Goal: Information Seeking & Learning: Learn about a topic

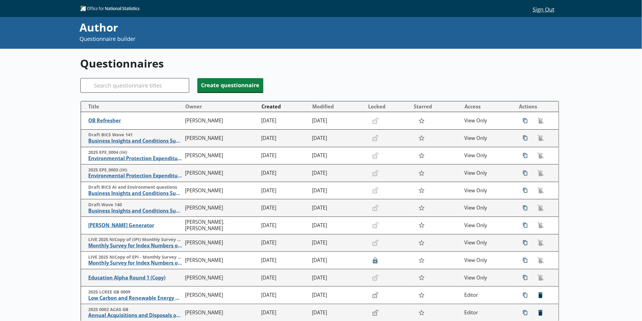
click at [138, 76] on div "Questionnaires Search Create questionnaire Title Owner Created Modified Locked …" at bounding box center [321, 200] width 482 height 302
click at [137, 80] on input "Search" at bounding box center [134, 85] width 109 height 15
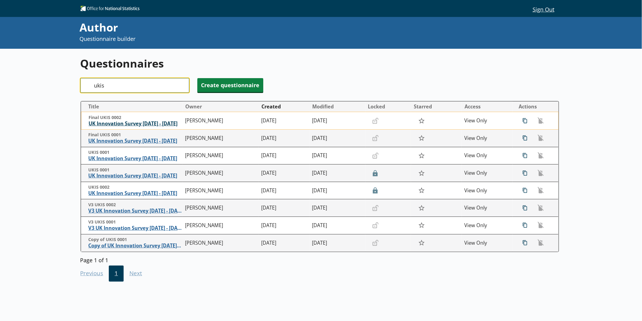
type input "ukis"
click at [131, 127] on span "UK Innovation Survey [DATE] - [DATE]" at bounding box center [136, 123] width 94 height 6
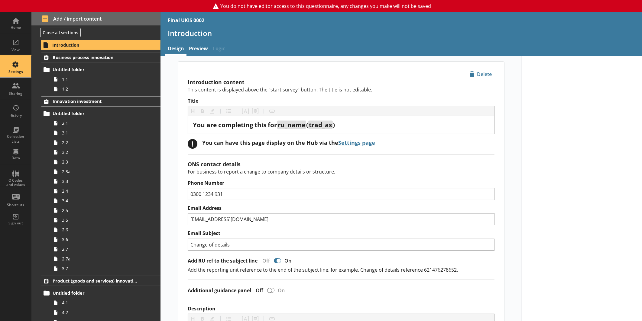
click at [16, 72] on div "Settings" at bounding box center [15, 71] width 21 height 5
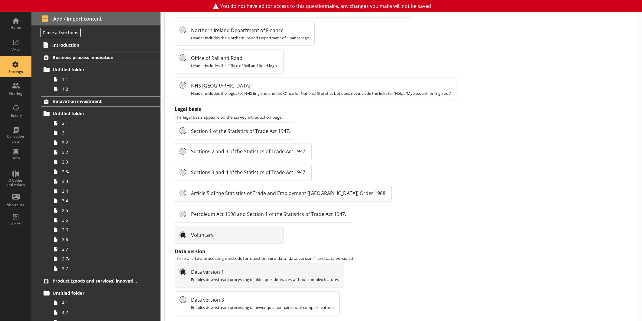
scroll to position [586, 0]
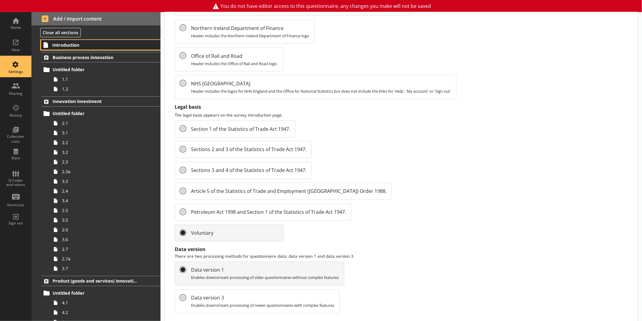
click at [81, 47] on span "Introduction" at bounding box center [95, 45] width 86 height 6
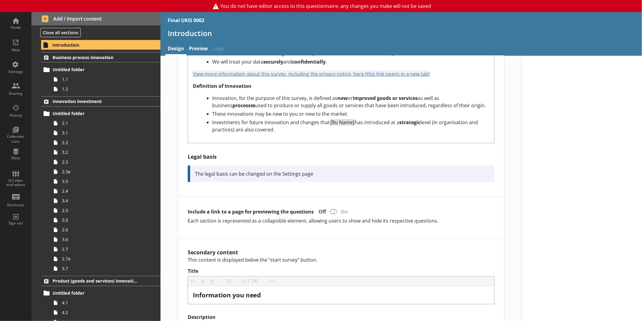
scroll to position [336, 0]
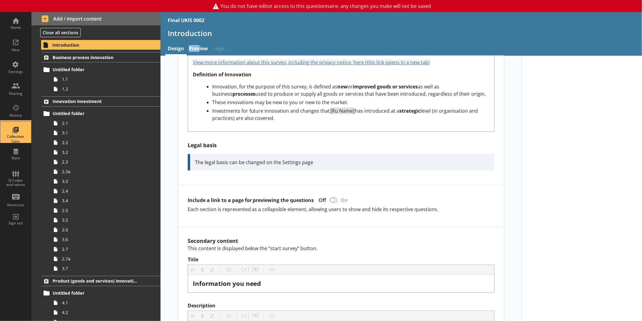
click at [22, 130] on div "Collection Lists" at bounding box center [15, 131] width 21 height 21
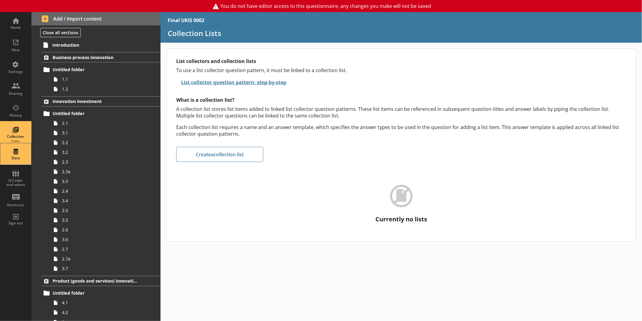
click at [13, 150] on div "Data" at bounding box center [15, 153] width 21 height 21
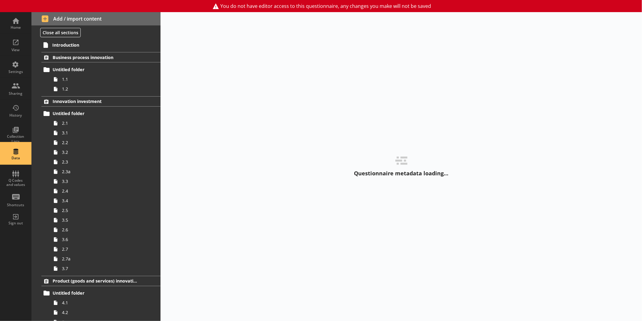
select select "Text_Optional"
select select "Date"
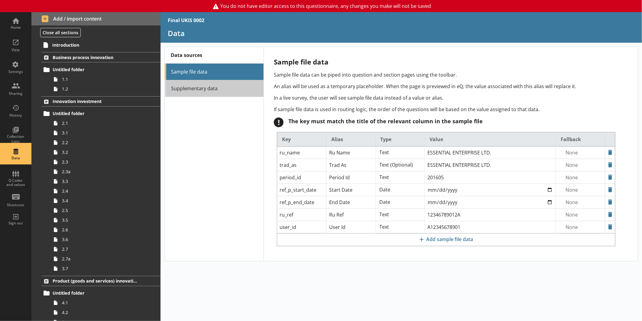
click at [207, 86] on link "Supplementary data" at bounding box center [214, 88] width 99 height 17
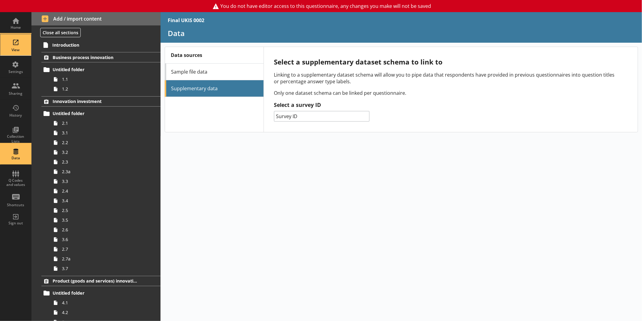
click at [18, 51] on div "View" at bounding box center [15, 49] width 21 height 5
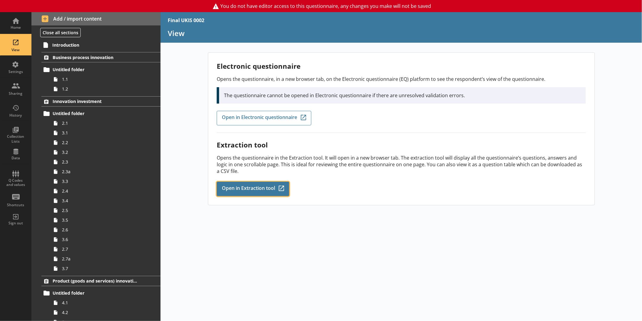
click at [245, 187] on span "Open in Extraction tool" at bounding box center [248, 188] width 53 height 7
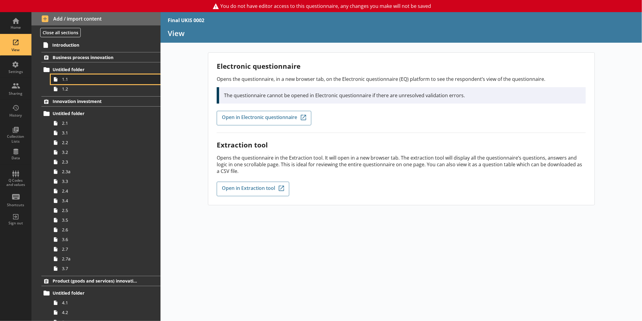
click at [64, 76] on span "1.1" at bounding box center [101, 79] width 79 height 6
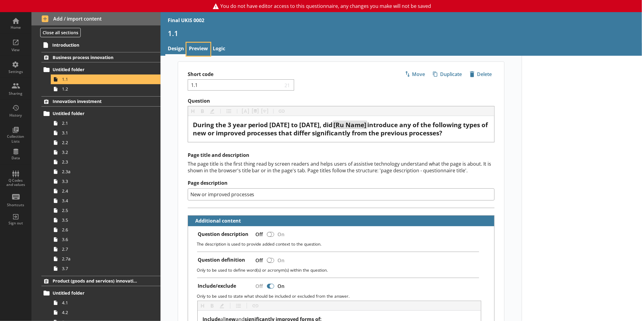
click at [204, 49] on link "Preview" at bounding box center [199, 49] width 24 height 13
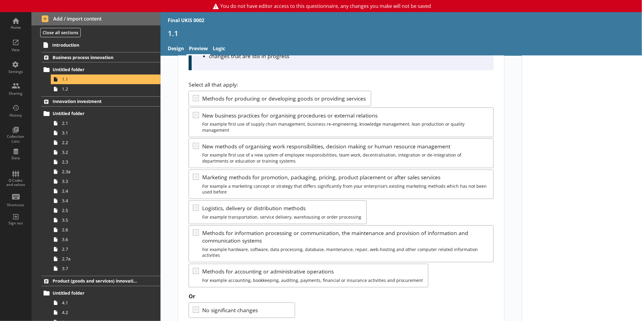
scroll to position [129, 0]
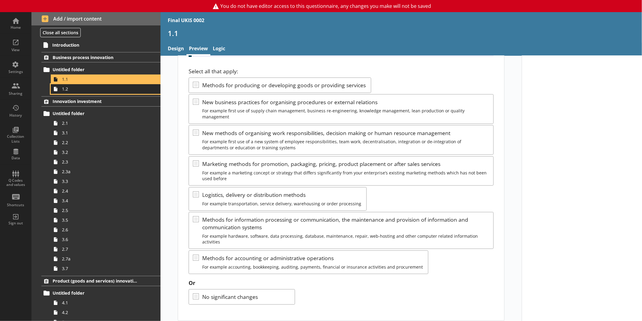
click at [96, 88] on span "1.2" at bounding box center [101, 89] width 79 height 6
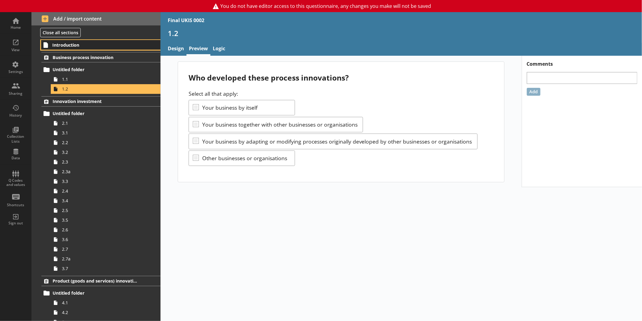
click at [74, 41] on link "Introduction" at bounding box center [100, 45] width 119 height 10
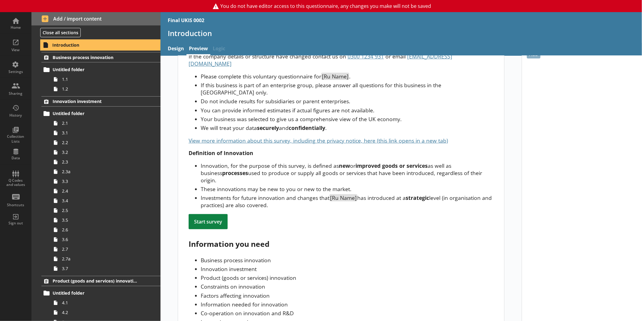
scroll to position [133, 0]
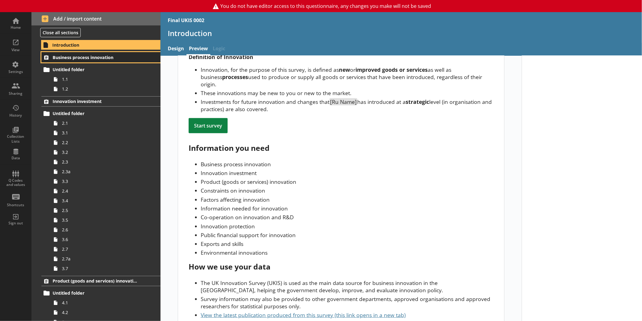
click at [77, 61] on link "Business process innovation" at bounding box center [100, 57] width 119 height 10
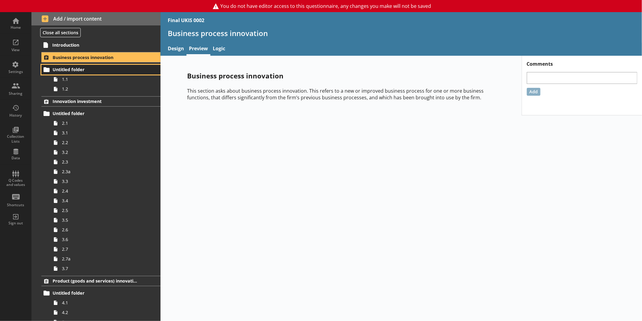
click at [64, 68] on span "Untitled folder" at bounding box center [96, 70] width 86 height 6
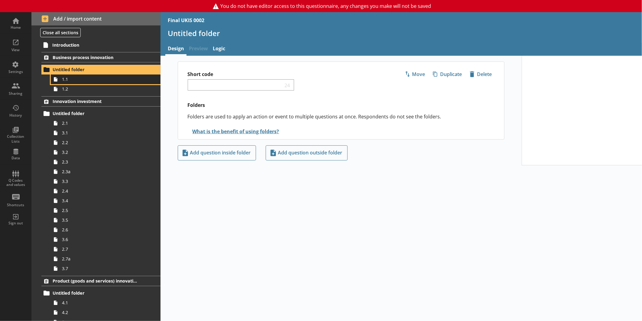
click at [83, 82] on span "1.1" at bounding box center [101, 79] width 79 height 6
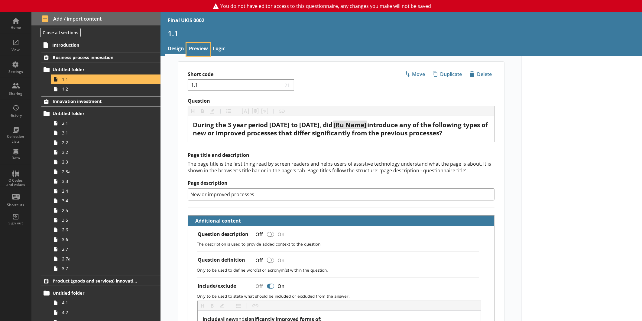
click at [200, 51] on link "Preview" at bounding box center [199, 49] width 24 height 13
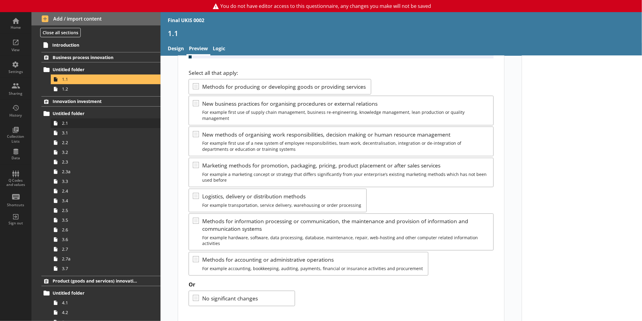
scroll to position [129, 0]
click at [87, 88] on span "1.2" at bounding box center [101, 89] width 79 height 6
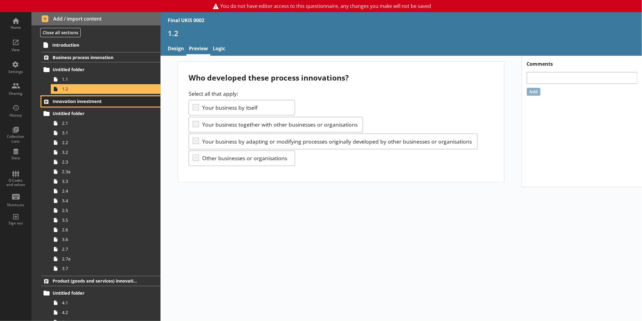
click at [74, 99] on span "Innovation investment" at bounding box center [96, 101] width 86 height 6
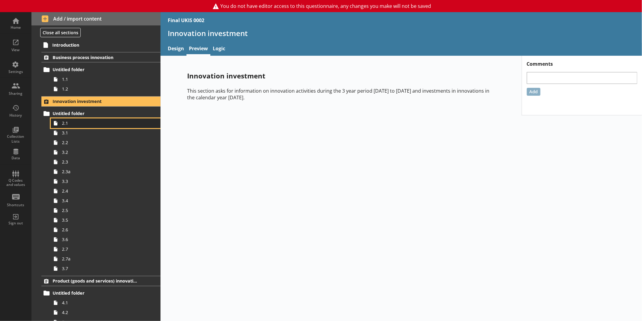
click at [97, 120] on span "2.1" at bounding box center [101, 123] width 79 height 6
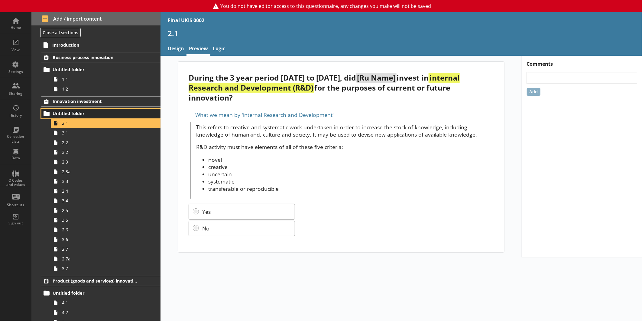
click at [92, 111] on span "Untitled folder" at bounding box center [96, 113] width 86 height 6
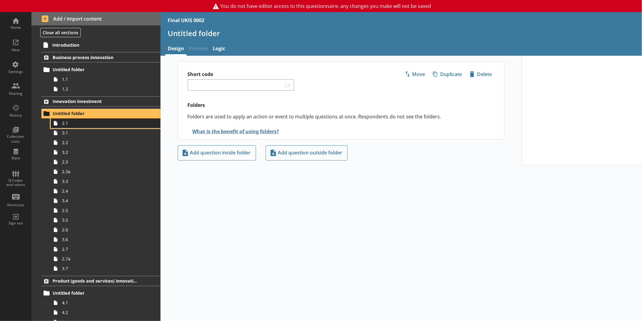
click at [87, 122] on span "2.1" at bounding box center [101, 123] width 79 height 6
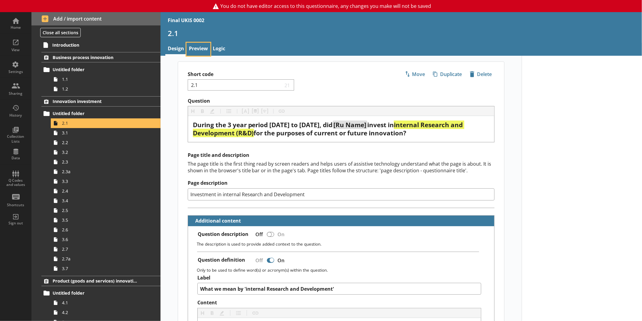
click at [189, 48] on link "Preview" at bounding box center [199, 49] width 24 height 13
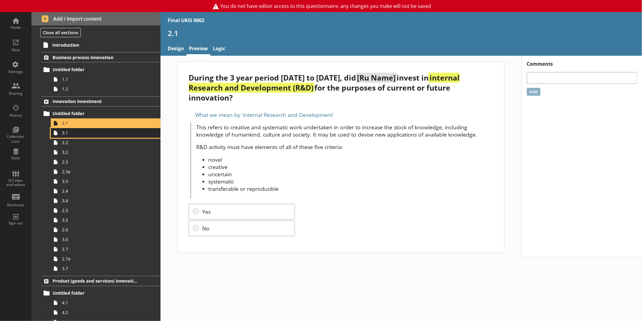
click at [62, 135] on span "3.1" at bounding box center [101, 133] width 79 height 6
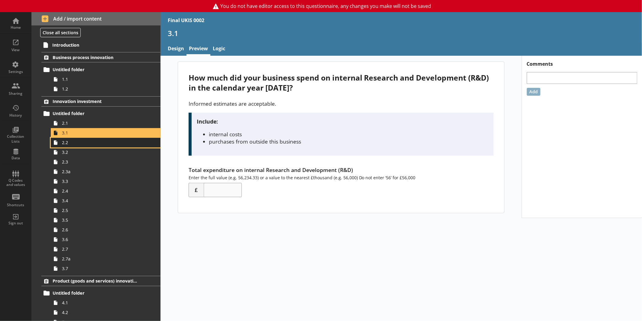
click at [90, 141] on span "2.2" at bounding box center [101, 142] width 79 height 6
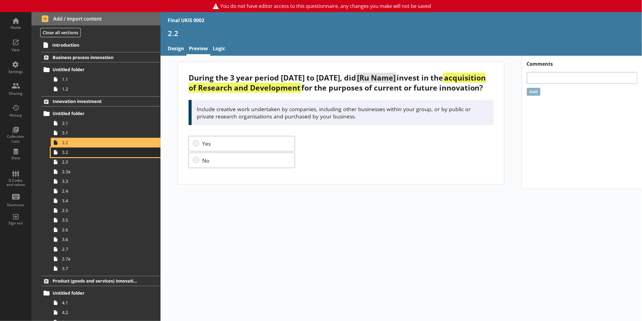
click at [76, 155] on link "3.2" at bounding box center [106, 152] width 110 height 10
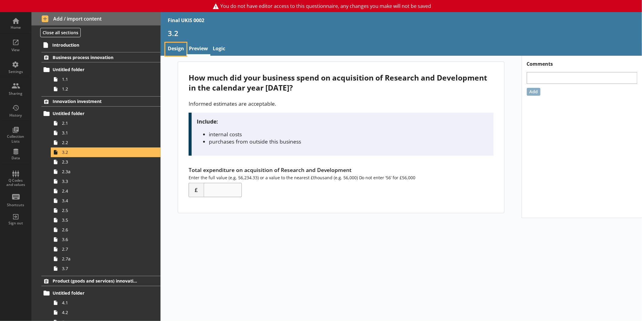
click at [174, 51] on link "Design" at bounding box center [175, 49] width 21 height 13
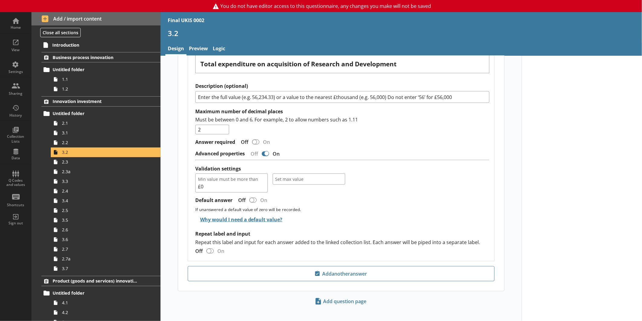
scroll to position [416, 0]
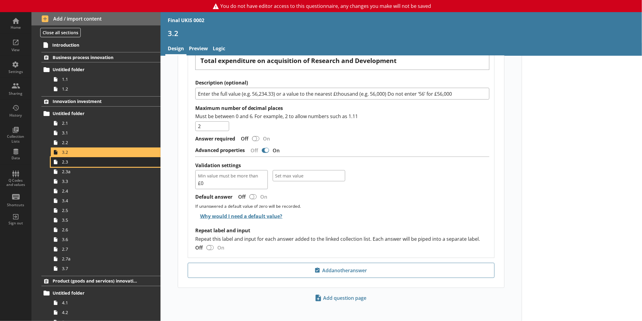
click at [112, 164] on span "2.3" at bounding box center [101, 162] width 79 height 6
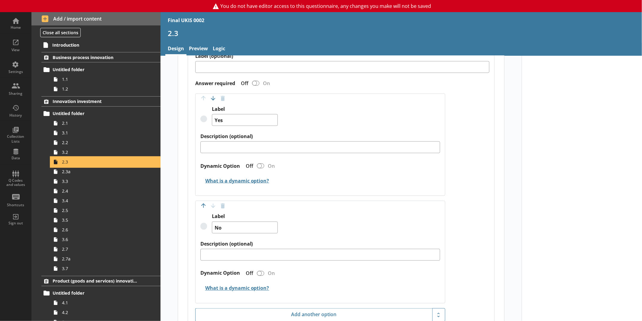
scroll to position [592, 0]
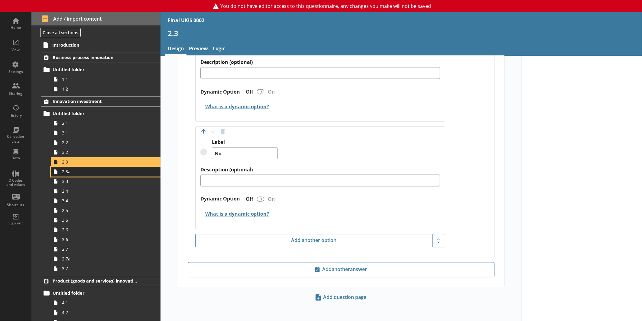
click at [93, 175] on link "2.3a" at bounding box center [106, 172] width 110 height 10
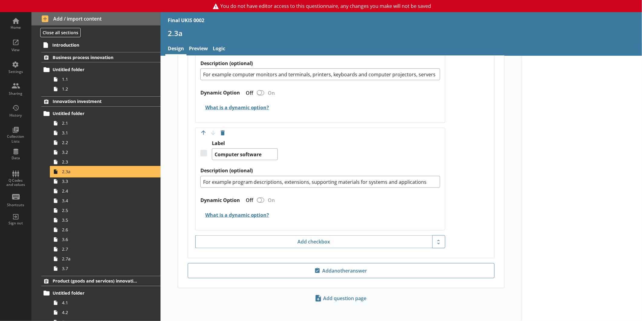
scroll to position [392, 0]
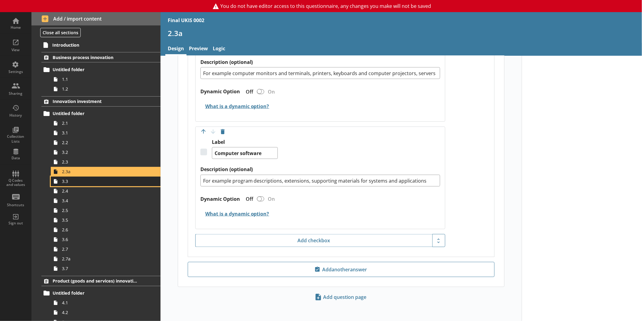
click at [119, 183] on span "3.3" at bounding box center [101, 181] width 79 height 6
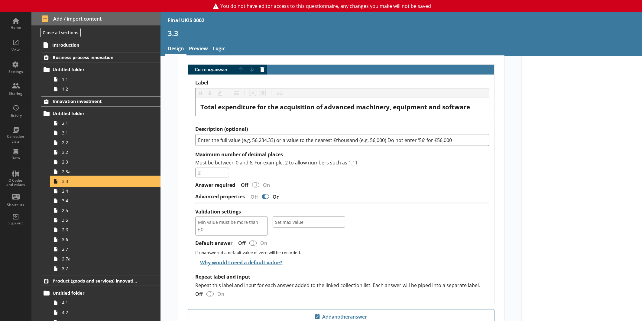
scroll to position [416, 0]
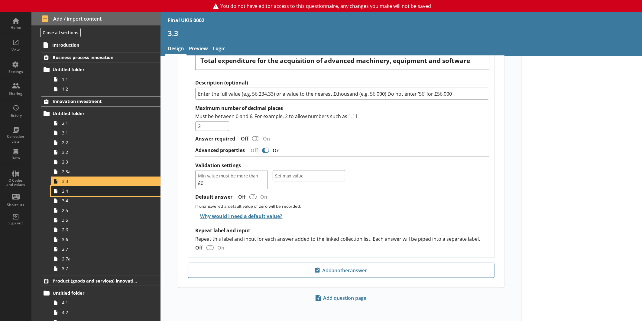
click at [118, 194] on link "2.4" at bounding box center [106, 191] width 110 height 10
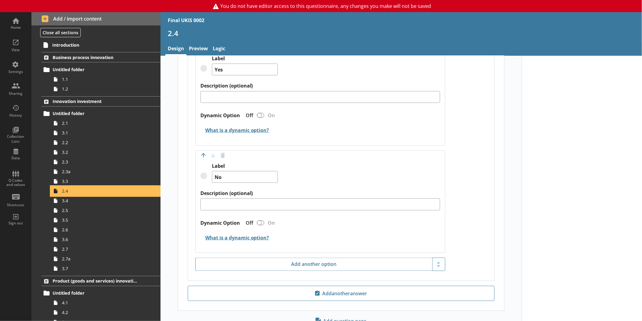
scroll to position [419, 0]
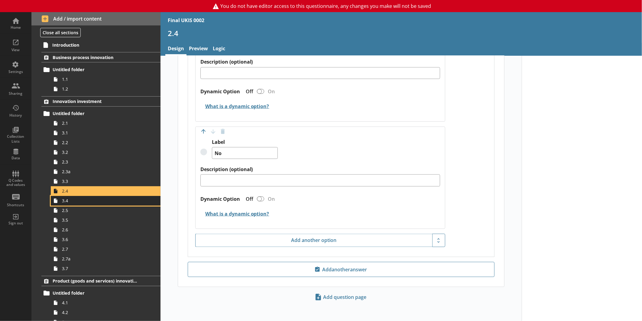
click at [111, 199] on span "3.4" at bounding box center [101, 200] width 79 height 6
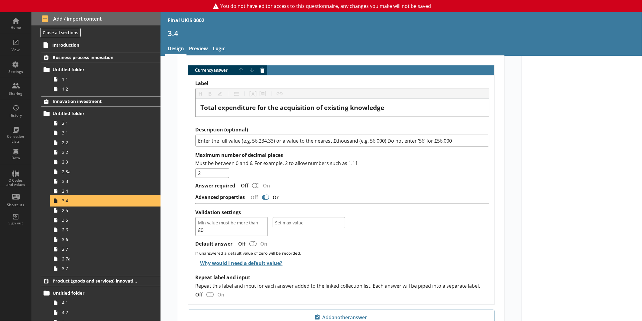
scroll to position [416, 0]
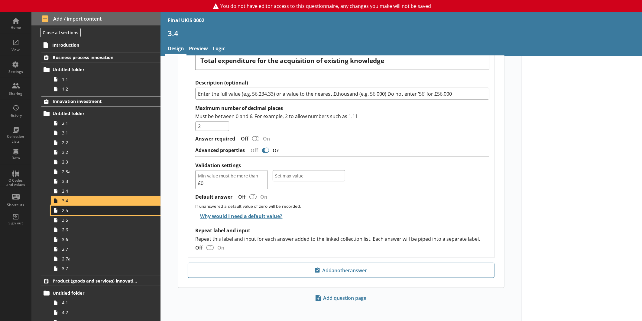
click at [126, 209] on span "2.5" at bounding box center [101, 210] width 79 height 6
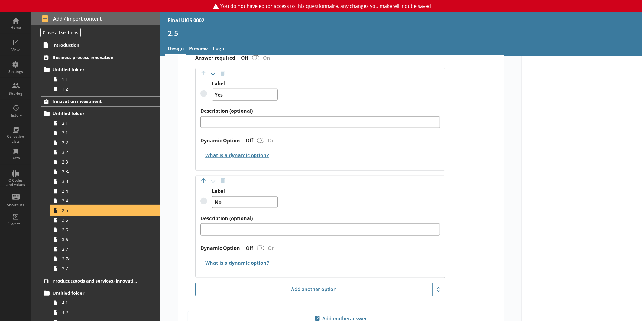
scroll to position [419, 0]
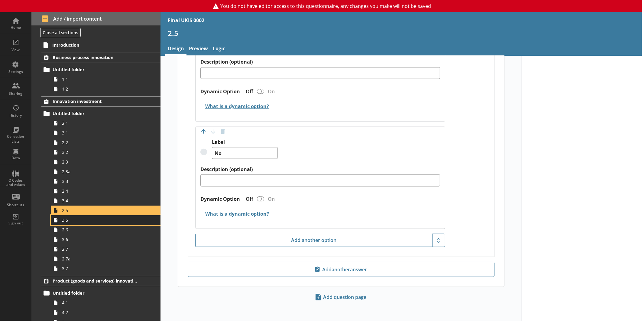
click at [94, 223] on link "3.5" at bounding box center [106, 220] width 110 height 10
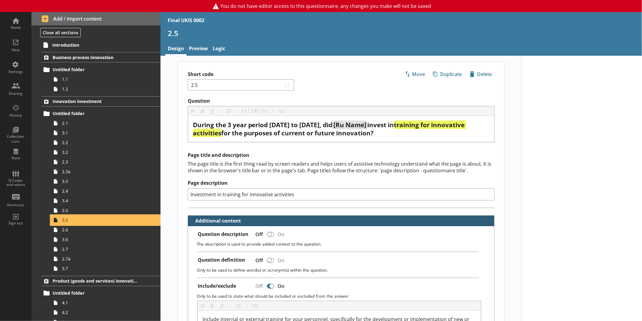
type textarea "x"
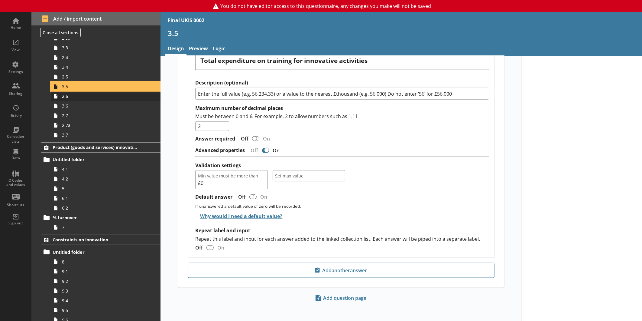
scroll to position [134, 0]
click at [8, 24] on div "Home" at bounding box center [15, 22] width 21 height 21
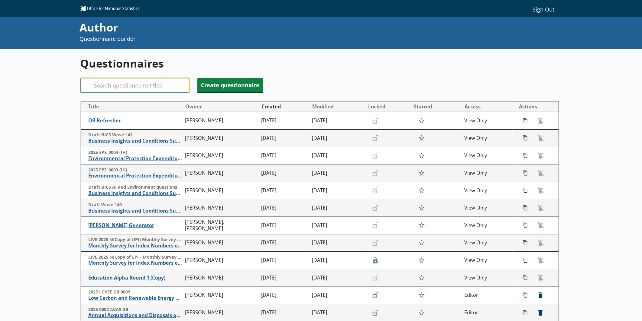
click at [171, 86] on input "Search" at bounding box center [134, 85] width 109 height 15
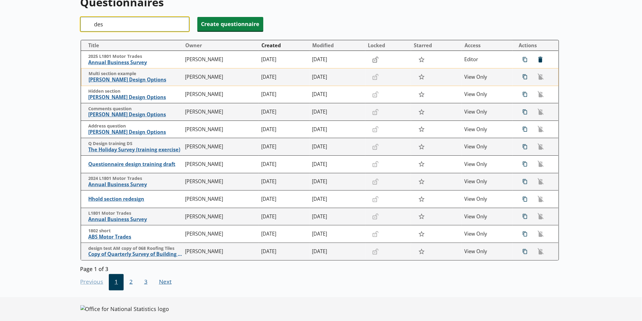
scroll to position [67, 0]
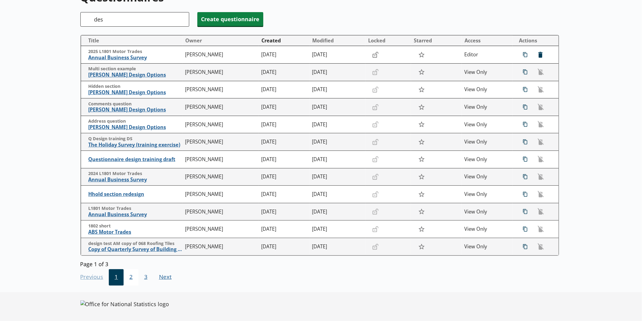
click at [130, 276] on span "2" at bounding box center [131, 277] width 15 height 16
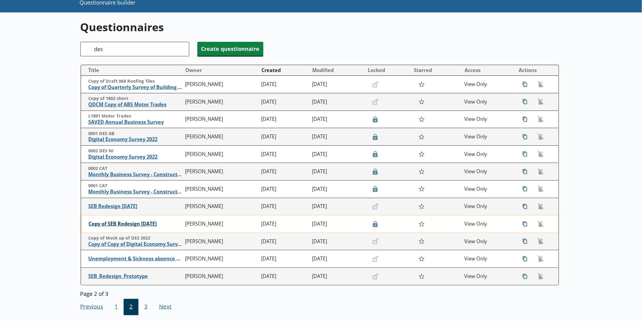
scroll to position [33, 0]
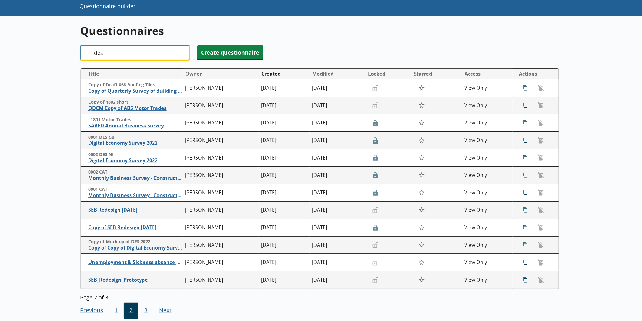
click at [132, 47] on input "des" at bounding box center [134, 52] width 109 height 15
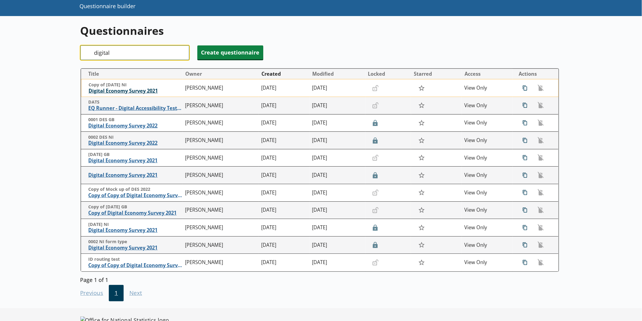
type input "digital"
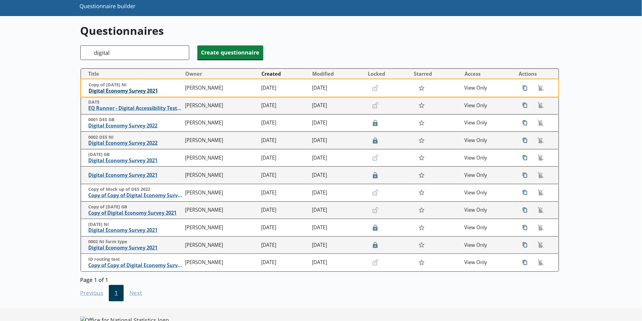
click at [140, 91] on span "Digital Economy Survey 2021" at bounding box center [136, 91] width 94 height 6
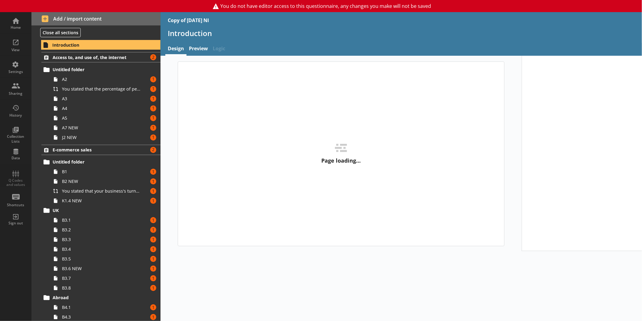
type textarea "x"
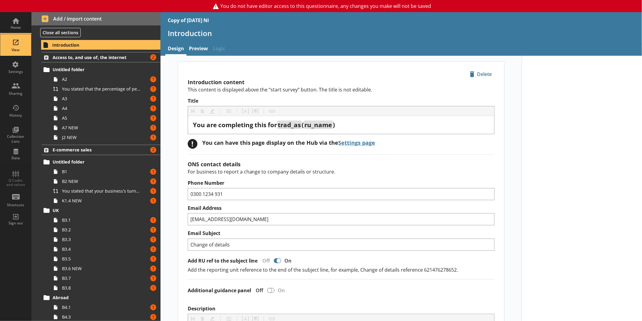
click at [20, 50] on div "View" at bounding box center [15, 49] width 21 height 5
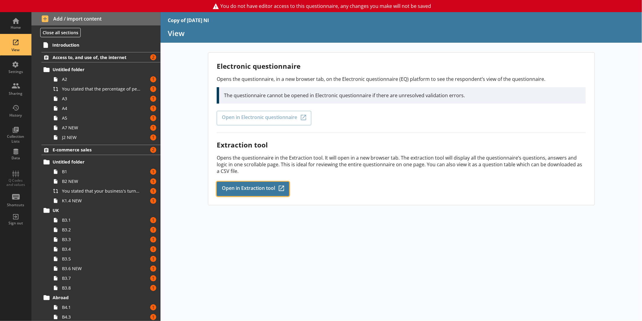
click at [250, 185] on span "Open in Extraction tool" at bounding box center [248, 188] width 53 height 7
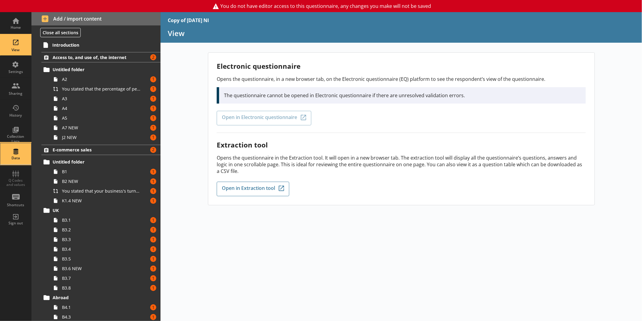
click at [18, 154] on div "Data" at bounding box center [15, 153] width 21 height 21
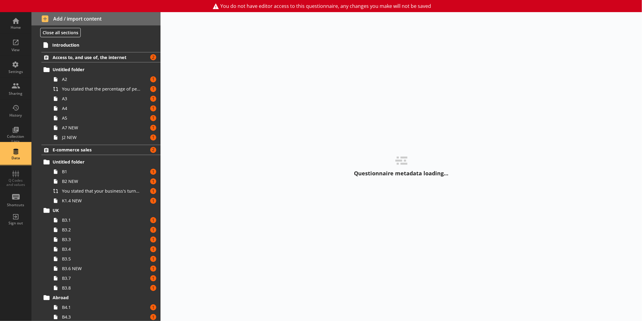
select select "Text_Optional"
select select "Date"
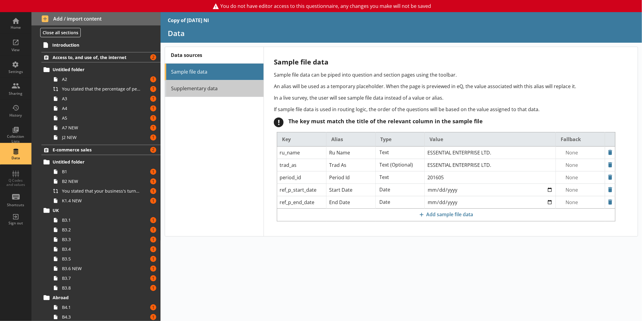
click at [220, 89] on link "Supplementary data" at bounding box center [214, 88] width 99 height 17
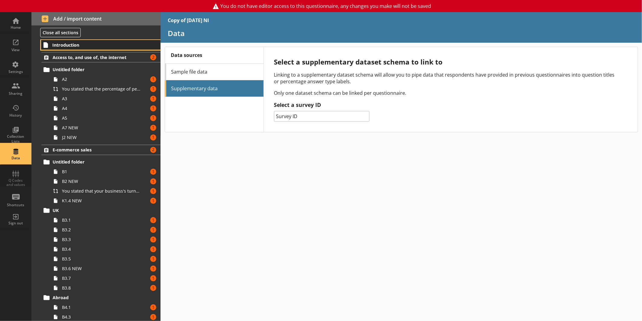
click at [70, 46] on span "Introduction" at bounding box center [95, 45] width 86 height 6
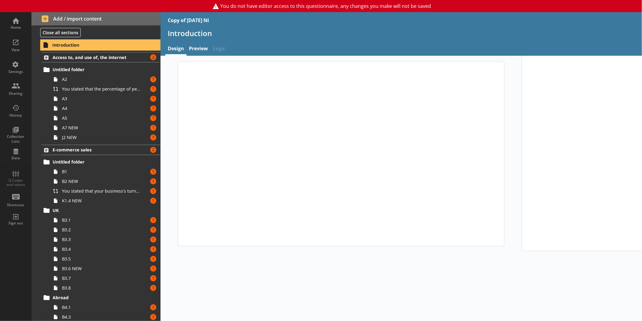
type textarea "x"
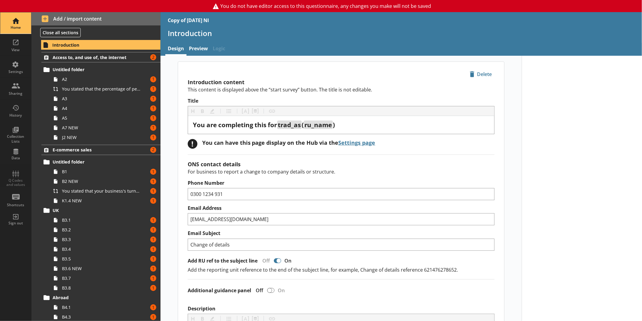
click at [17, 24] on div "Home" at bounding box center [15, 22] width 21 height 21
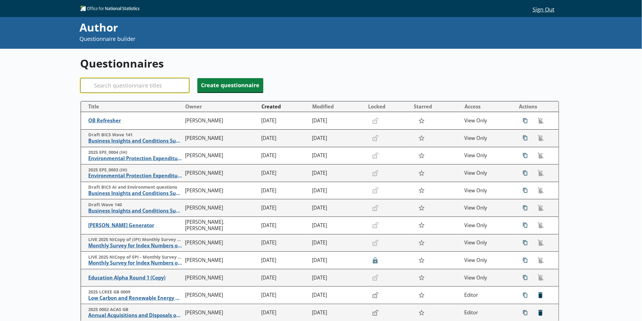
click at [149, 90] on input "Search" at bounding box center [134, 85] width 109 height 15
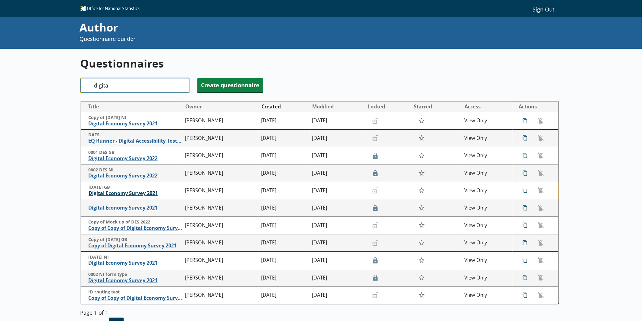
type input "digita"
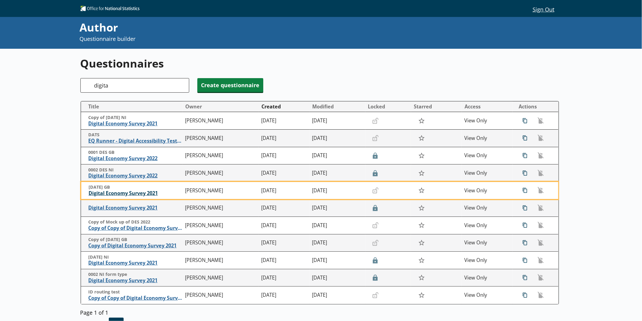
click at [121, 196] on span "Digital Economy Survey 2021" at bounding box center [136, 193] width 94 height 6
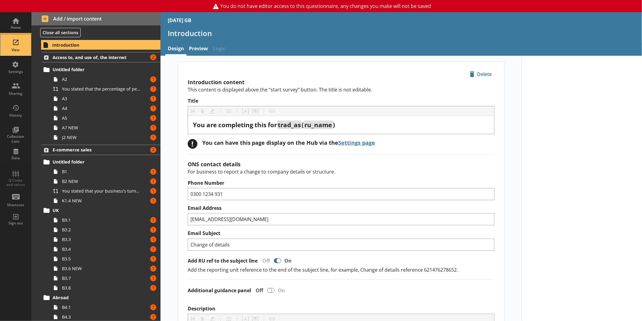
click at [21, 46] on div "View" at bounding box center [15, 44] width 21 height 21
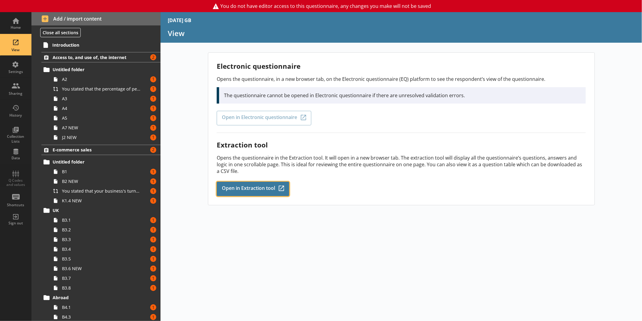
click at [256, 185] on span "Open in Extraction tool" at bounding box center [248, 188] width 53 height 7
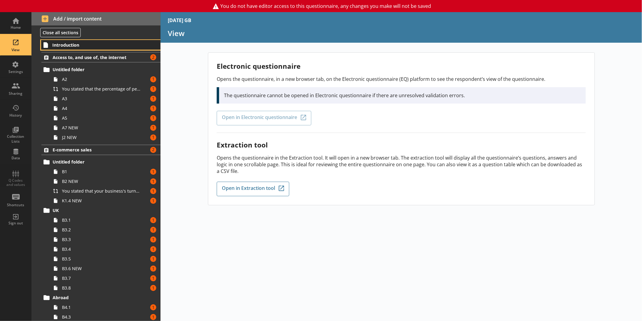
click at [82, 44] on span "Introduction" at bounding box center [95, 45] width 86 height 6
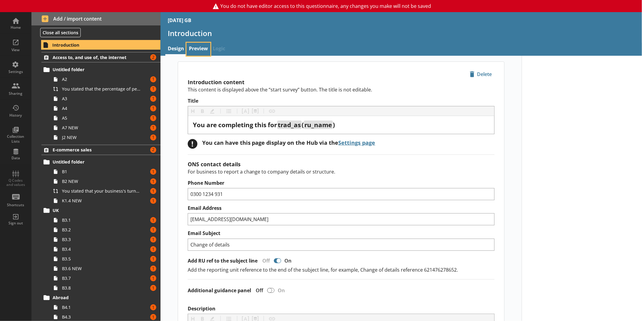
click at [191, 43] on link "Preview" at bounding box center [199, 49] width 24 height 13
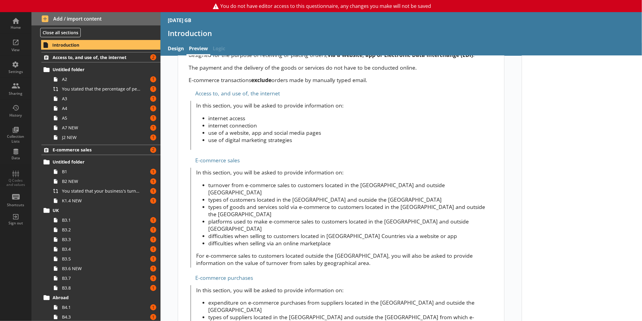
scroll to position [269, 0]
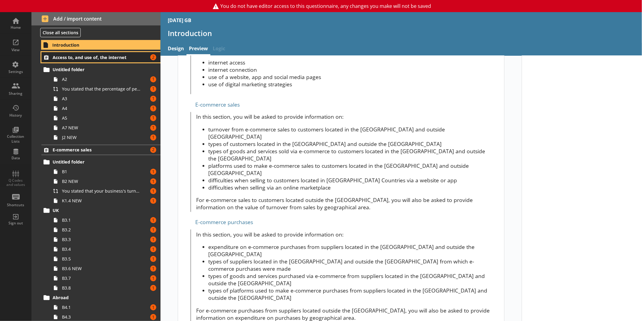
click at [79, 58] on span "Access to, and use of, the internet" at bounding box center [96, 57] width 86 height 6
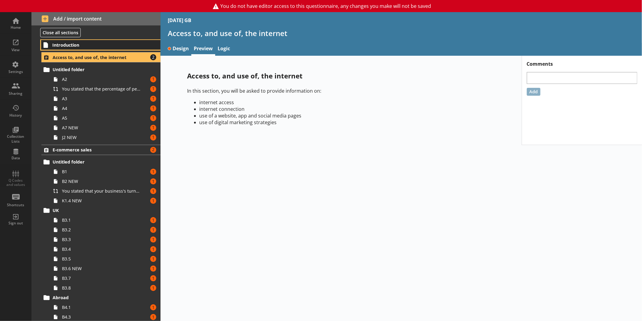
click at [86, 46] on span "Introduction" at bounding box center [95, 45] width 86 height 6
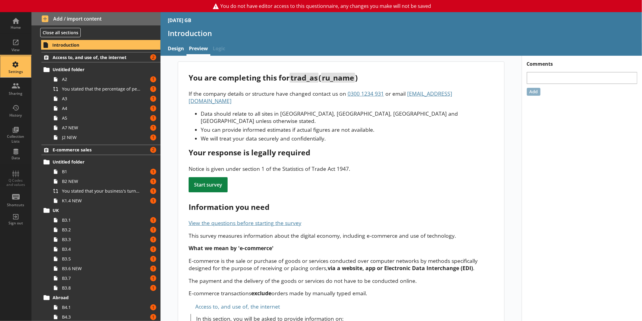
drag, startPoint x: 12, startPoint y: 68, endPoint x: 14, endPoint y: 64, distance: 4.2
click at [12, 68] on div "Settings" at bounding box center [15, 66] width 21 height 21
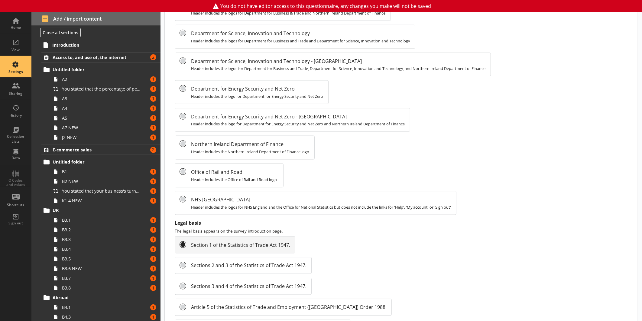
scroll to position [586, 0]
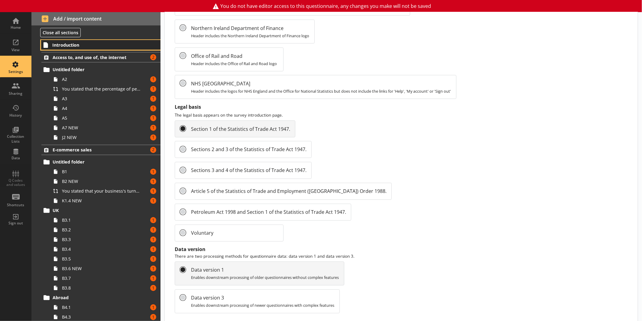
click at [69, 44] on span "Introduction" at bounding box center [95, 45] width 86 height 6
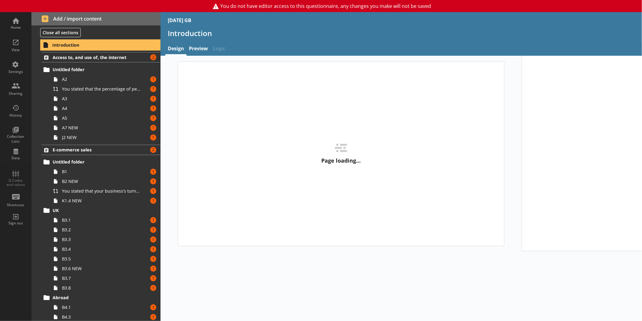
type textarea "x"
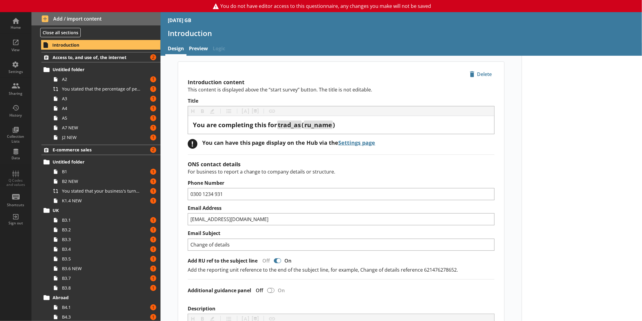
scroll to position [246, 0]
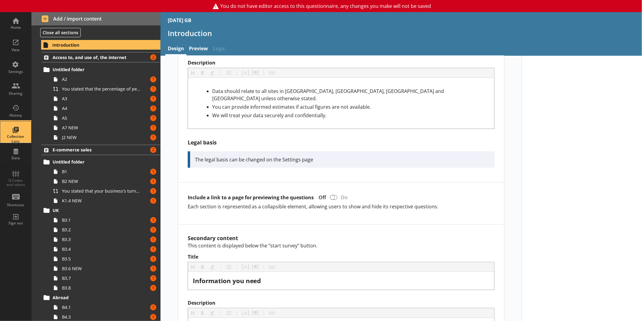
click at [26, 132] on div "Collection Lists" at bounding box center [15, 131] width 21 height 21
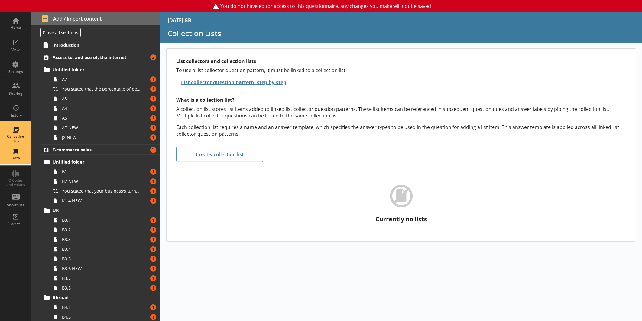
click at [19, 147] on div "Data" at bounding box center [15, 153] width 21 height 21
select select "Text_Optional"
select select "Date"
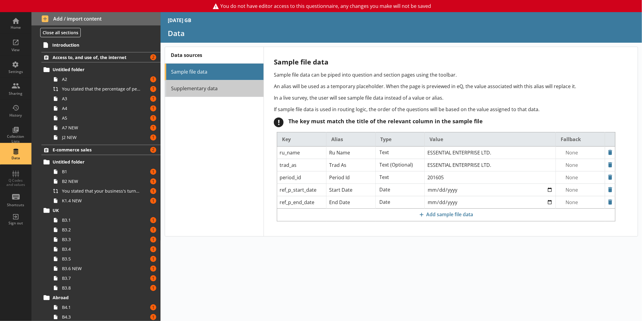
click at [191, 93] on link "Supplementary data" at bounding box center [214, 88] width 99 height 17
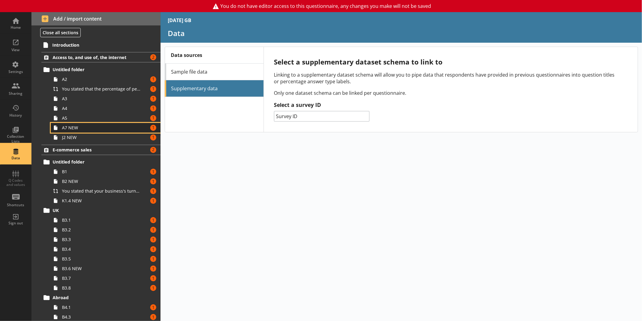
click at [86, 128] on span "A7 NEW" at bounding box center [101, 128] width 79 height 6
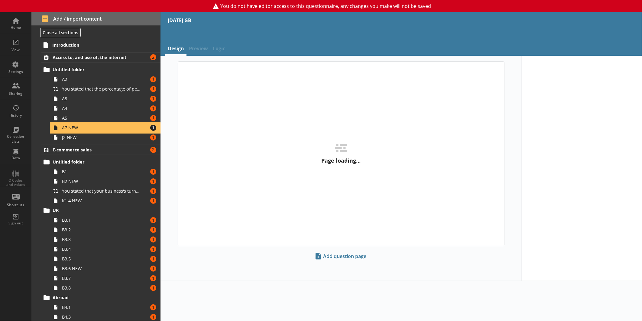
type textarea "x"
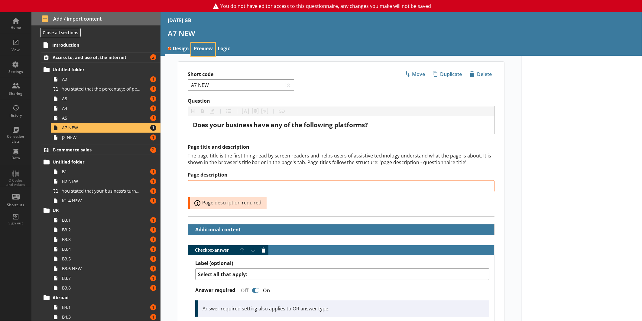
click at [202, 49] on link "Preview" at bounding box center [203, 49] width 24 height 13
